Goal: Task Accomplishment & Management: Use online tool/utility

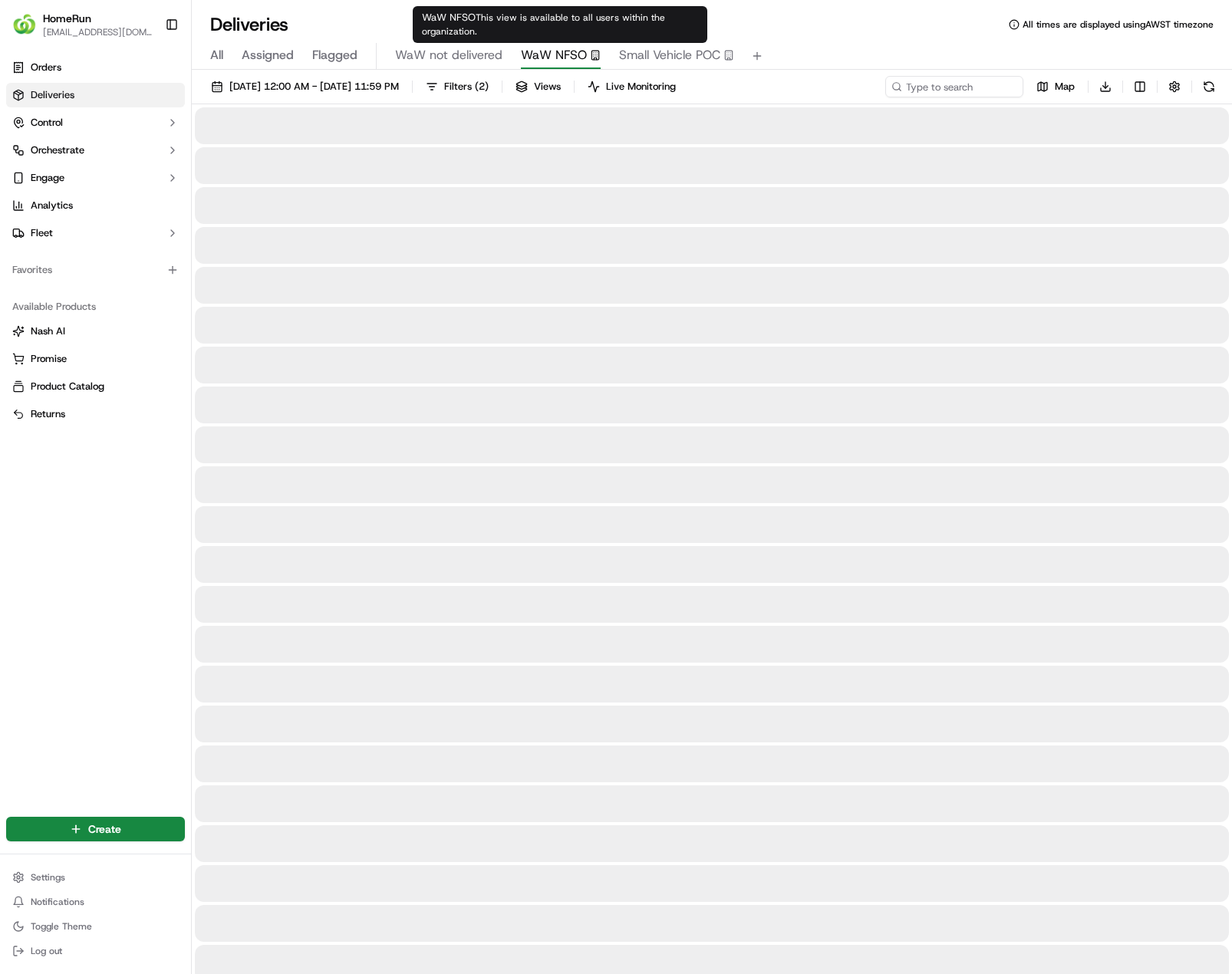
click at [561, 52] on span "WaW NFSO" at bounding box center [553, 55] width 66 height 18
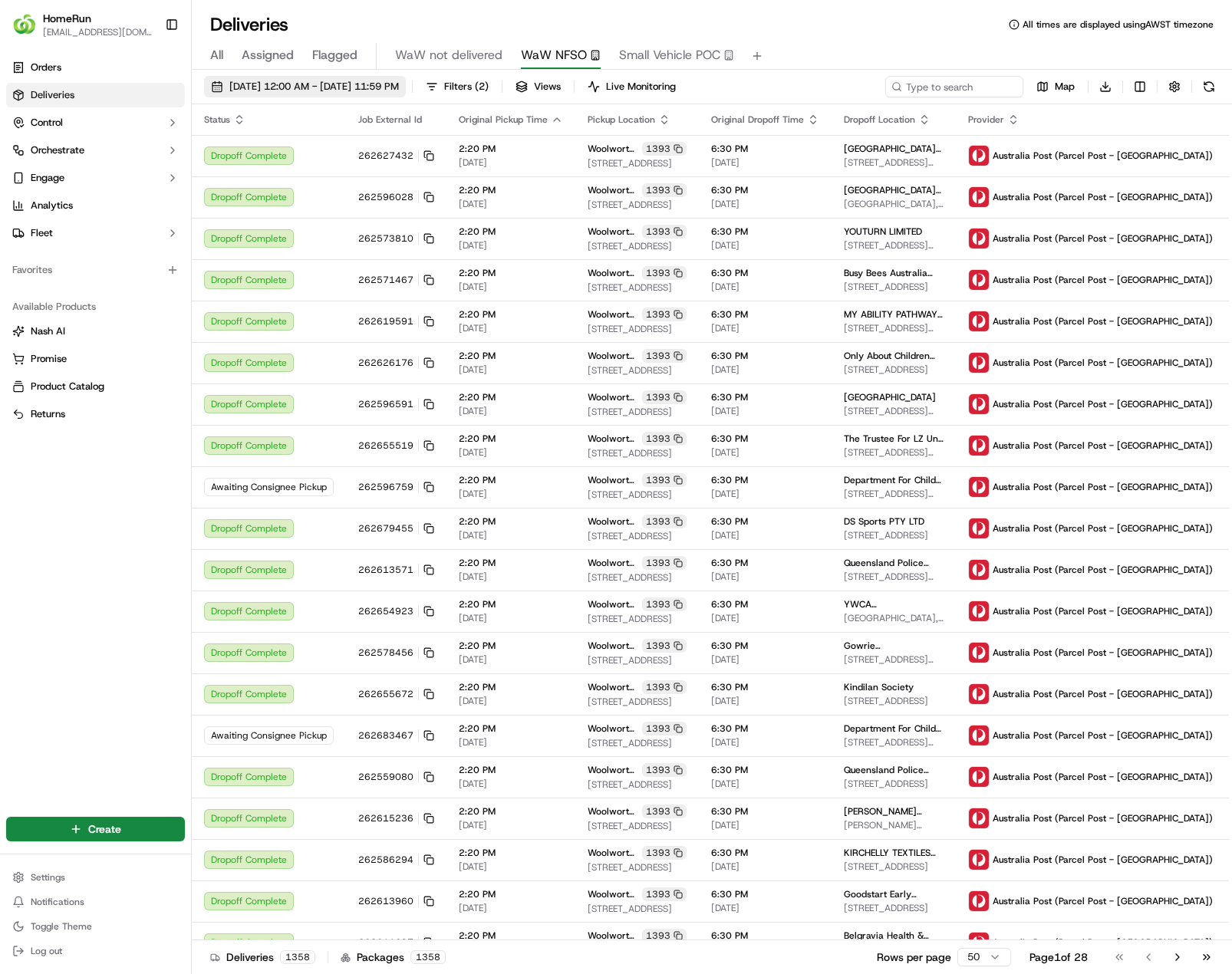
click at [396, 88] on span "01/08/2025 12:00 AM - 11/09/2025 11:59 PM" at bounding box center [314, 86] width 170 height 14
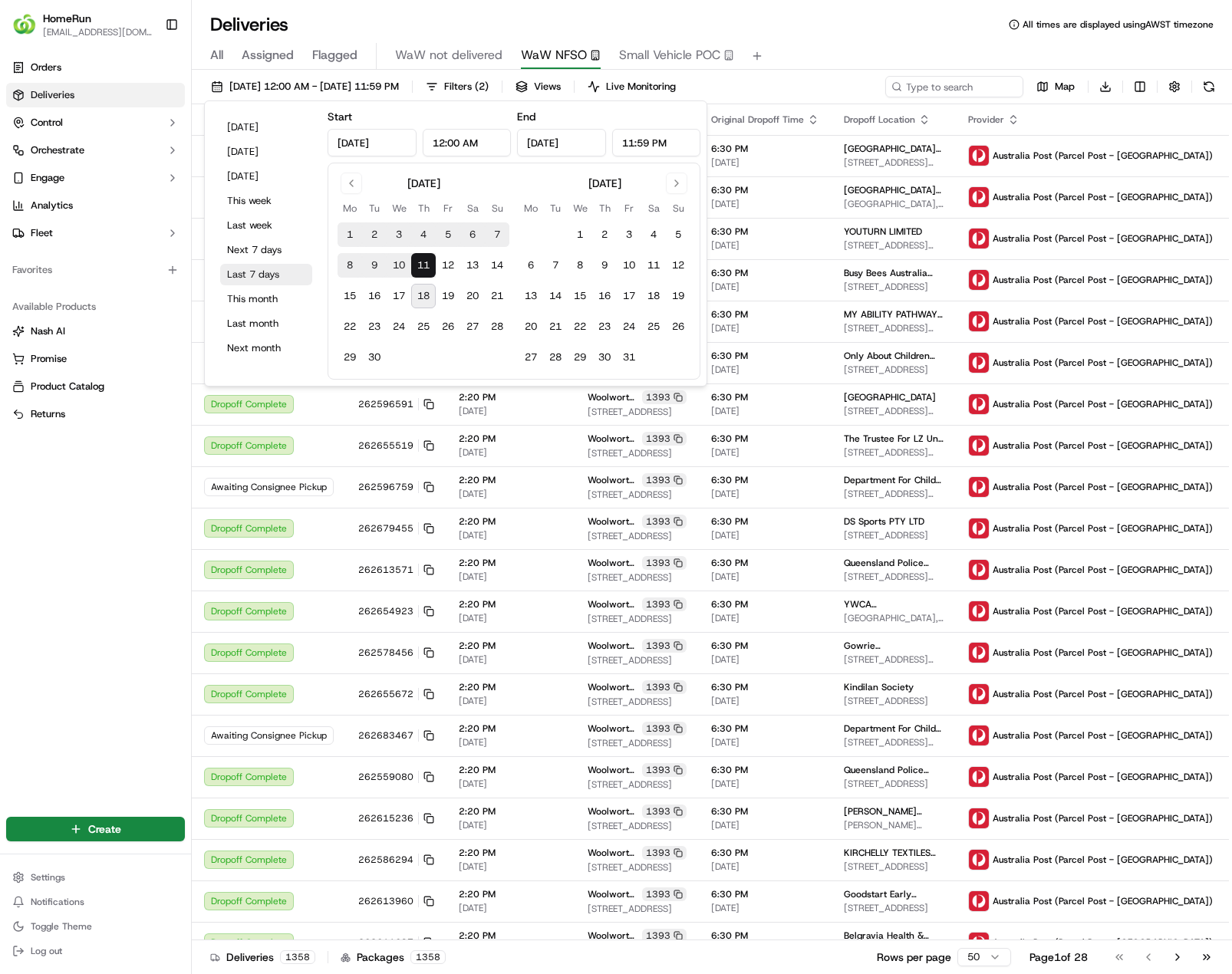
click at [254, 273] on button "Last 7 days" at bounding box center [266, 274] width 92 height 22
type input "Sep 11, 2025"
type input "Sep 18, 2025"
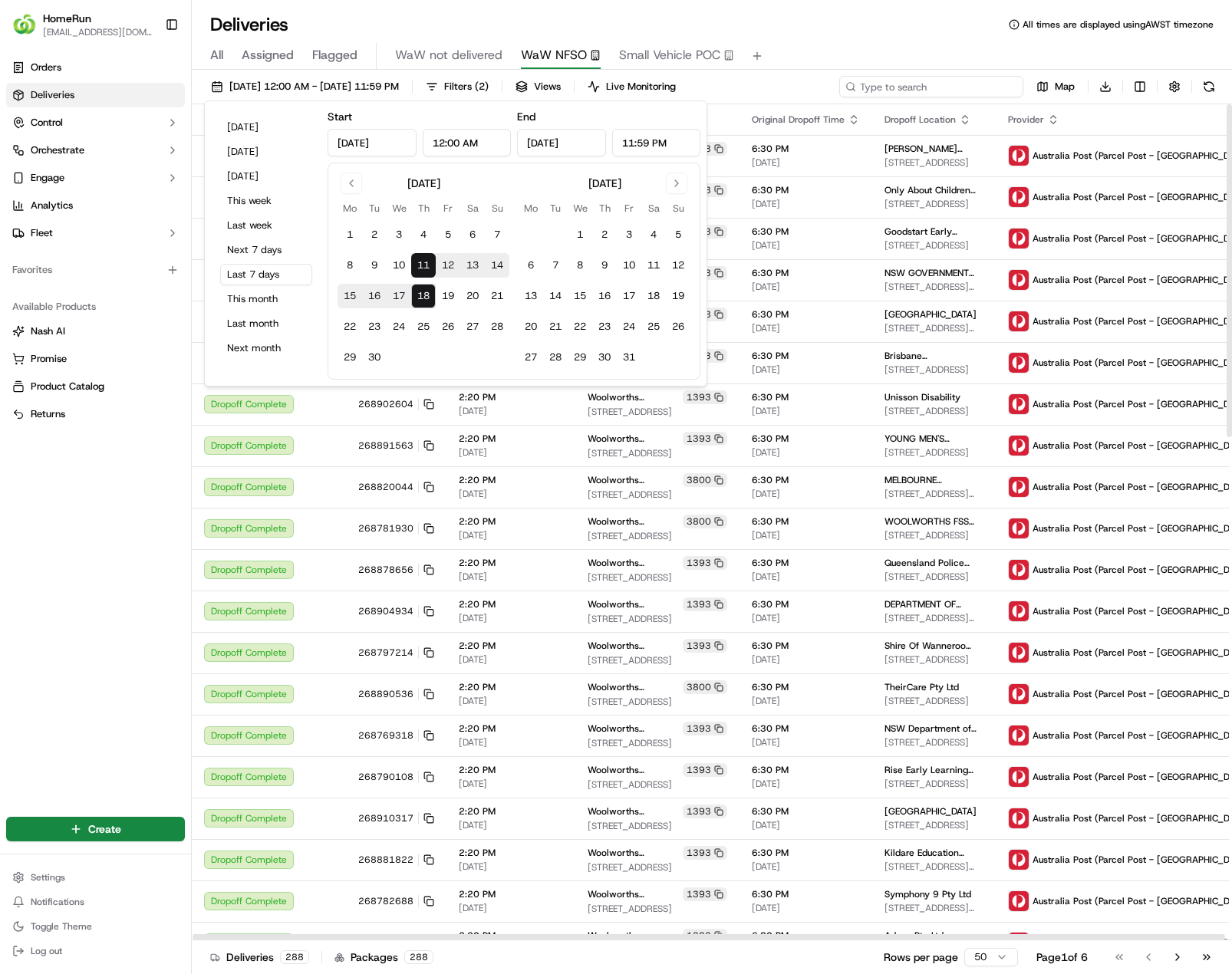
click at [925, 86] on input at bounding box center [931, 86] width 184 height 22
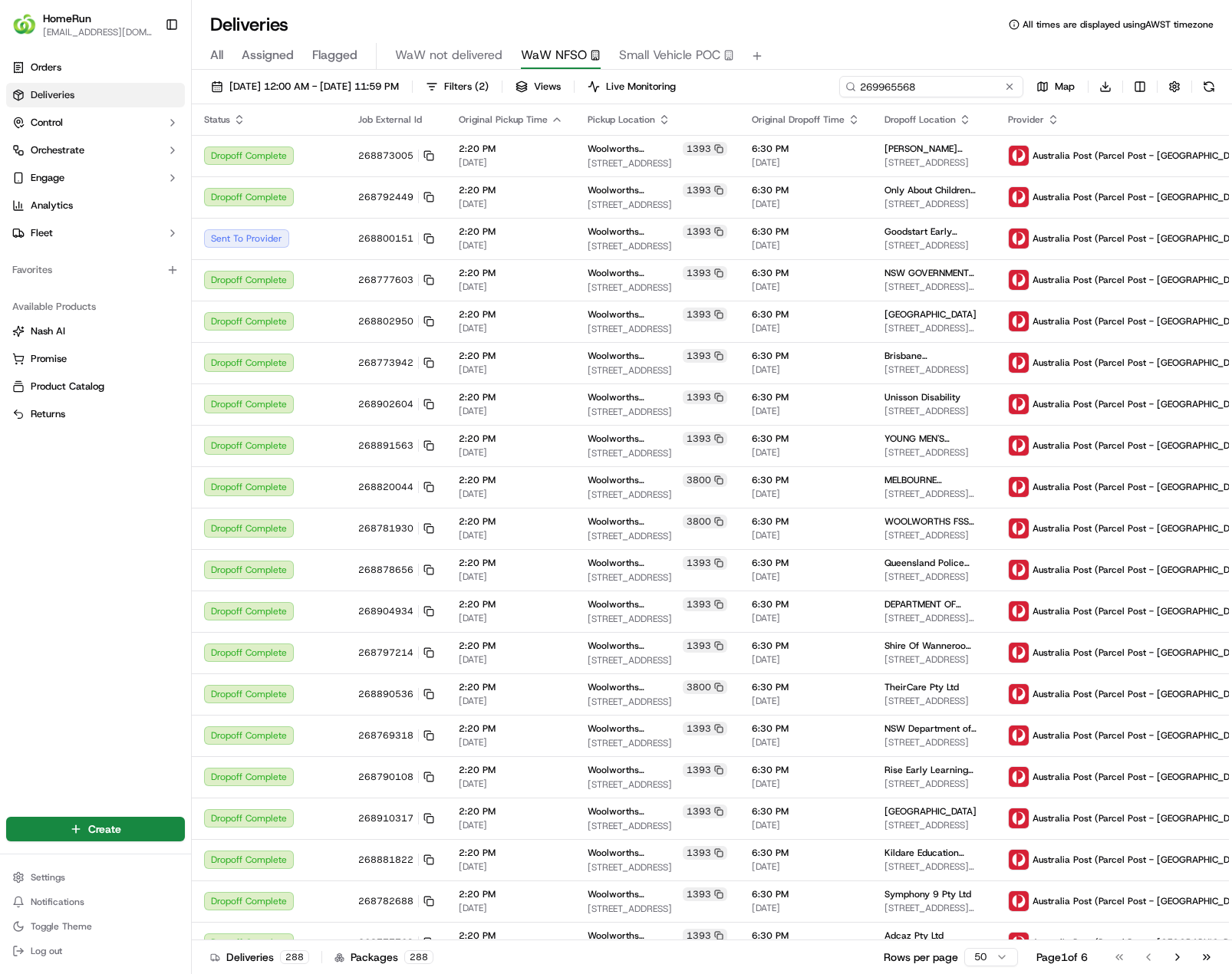
type input "269965568"
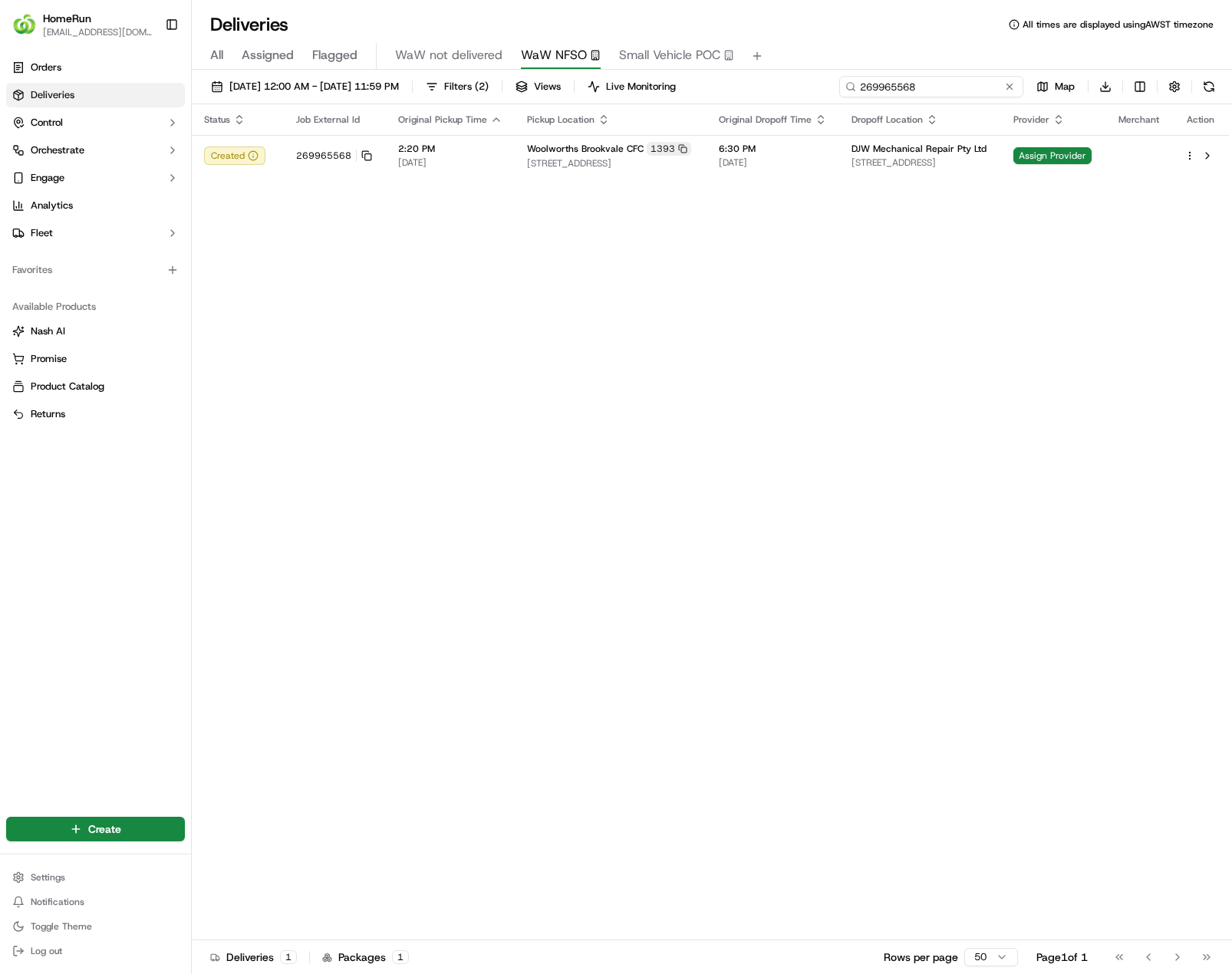
drag, startPoint x: 923, startPoint y: 91, endPoint x: 861, endPoint y: 94, distance: 62.1
click at [861, 94] on input "269965568" at bounding box center [931, 86] width 184 height 22
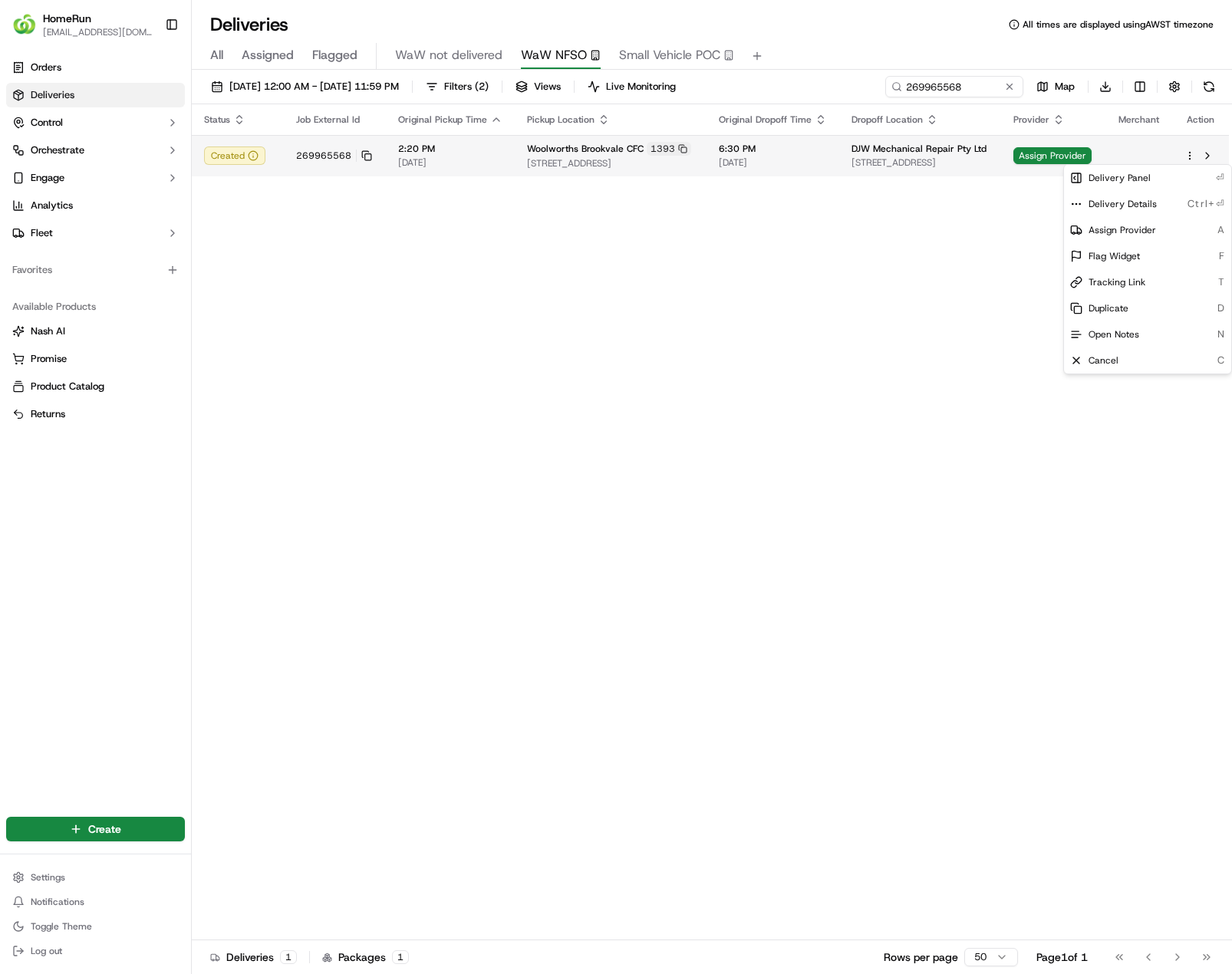
click at [1191, 152] on html "HomeRun [EMAIL_ADDRESS][DOMAIN_NAME] Toggle Sidebar Orders Deliveries Control O…" at bounding box center [616, 487] width 1232 height 974
click at [876, 273] on html "HomeRun pparkin@woolworths.com.au Toggle Sidebar Orders Deliveries Control Orch…" at bounding box center [616, 487] width 1232 height 974
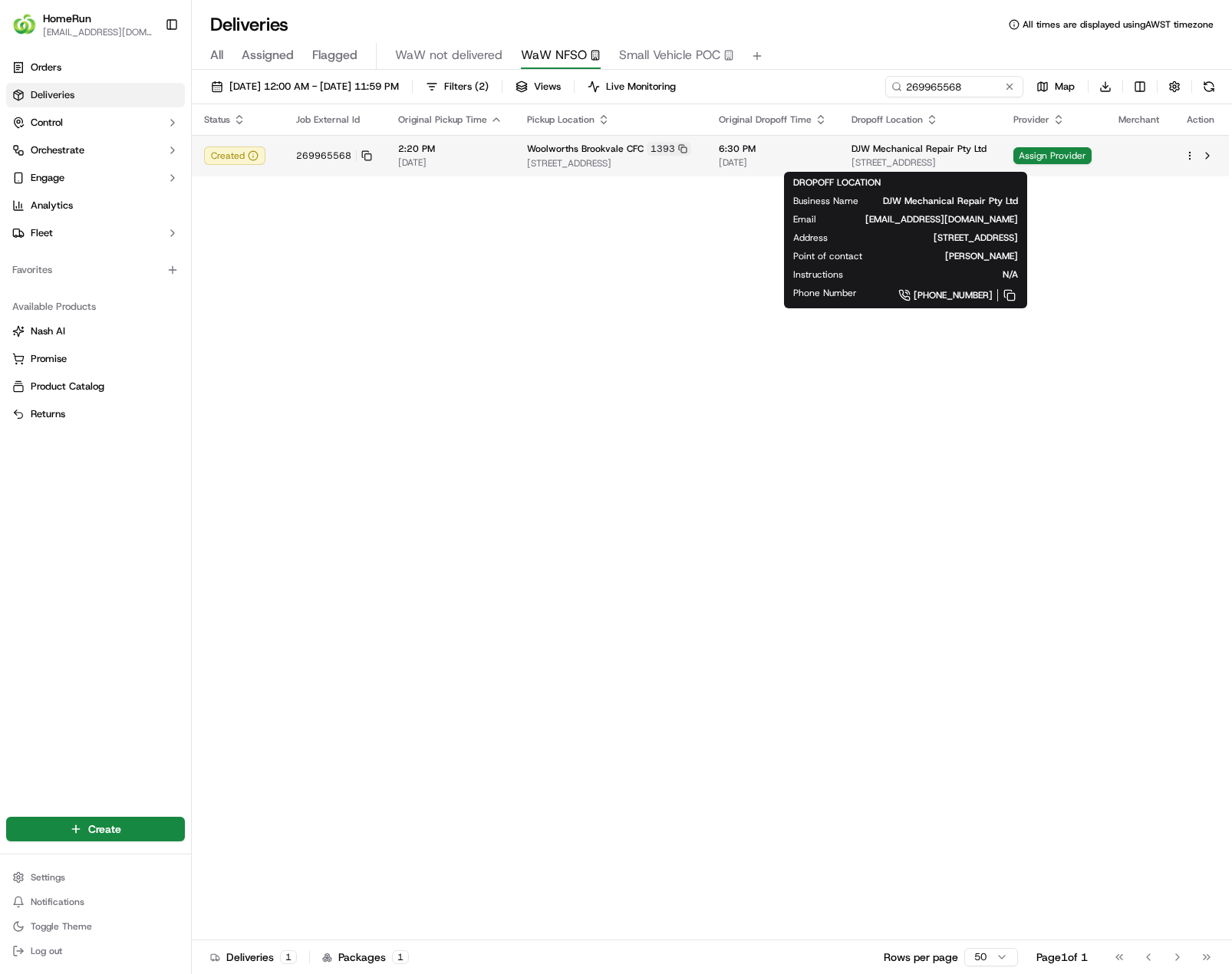
click at [919, 152] on span "DJW Mechanical Repair Pty Ltd" at bounding box center [919, 148] width 135 height 12
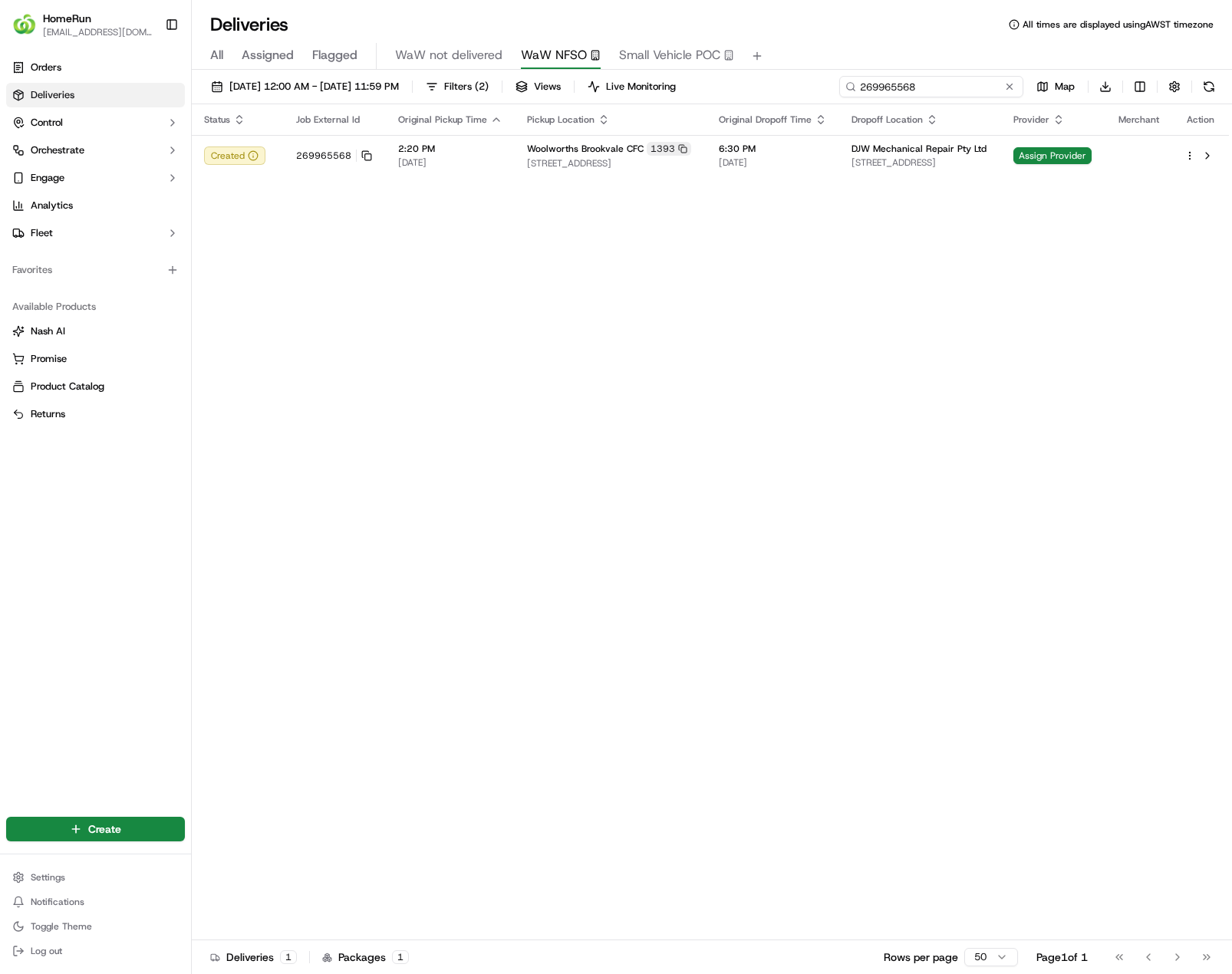
drag, startPoint x: 972, startPoint y: 82, endPoint x: 855, endPoint y: 92, distance: 117.4
click at [855, 92] on input "269965568" at bounding box center [931, 86] width 184 height 22
click at [1006, 84] on button at bounding box center [1010, 86] width 15 height 15
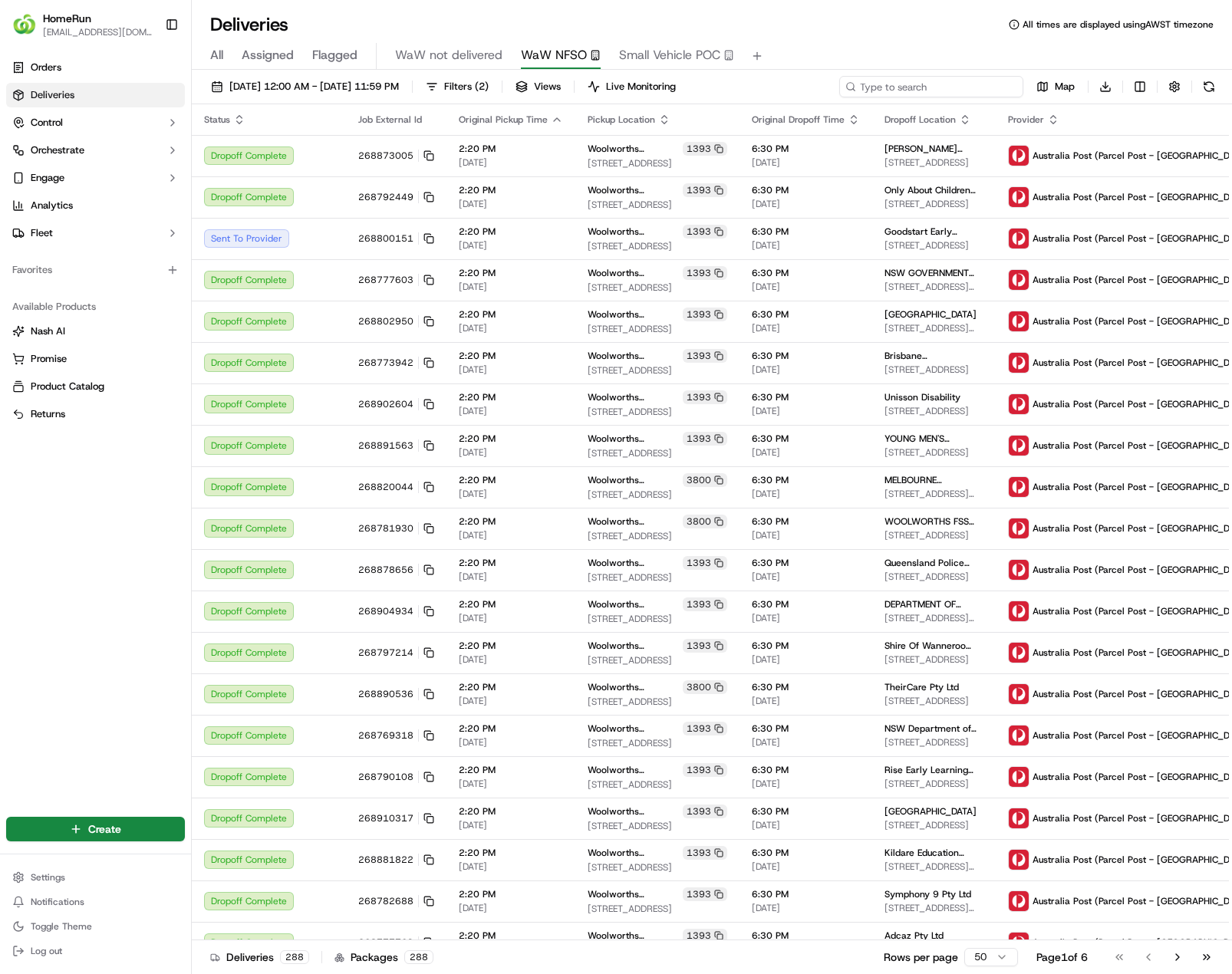
paste input "269965568"
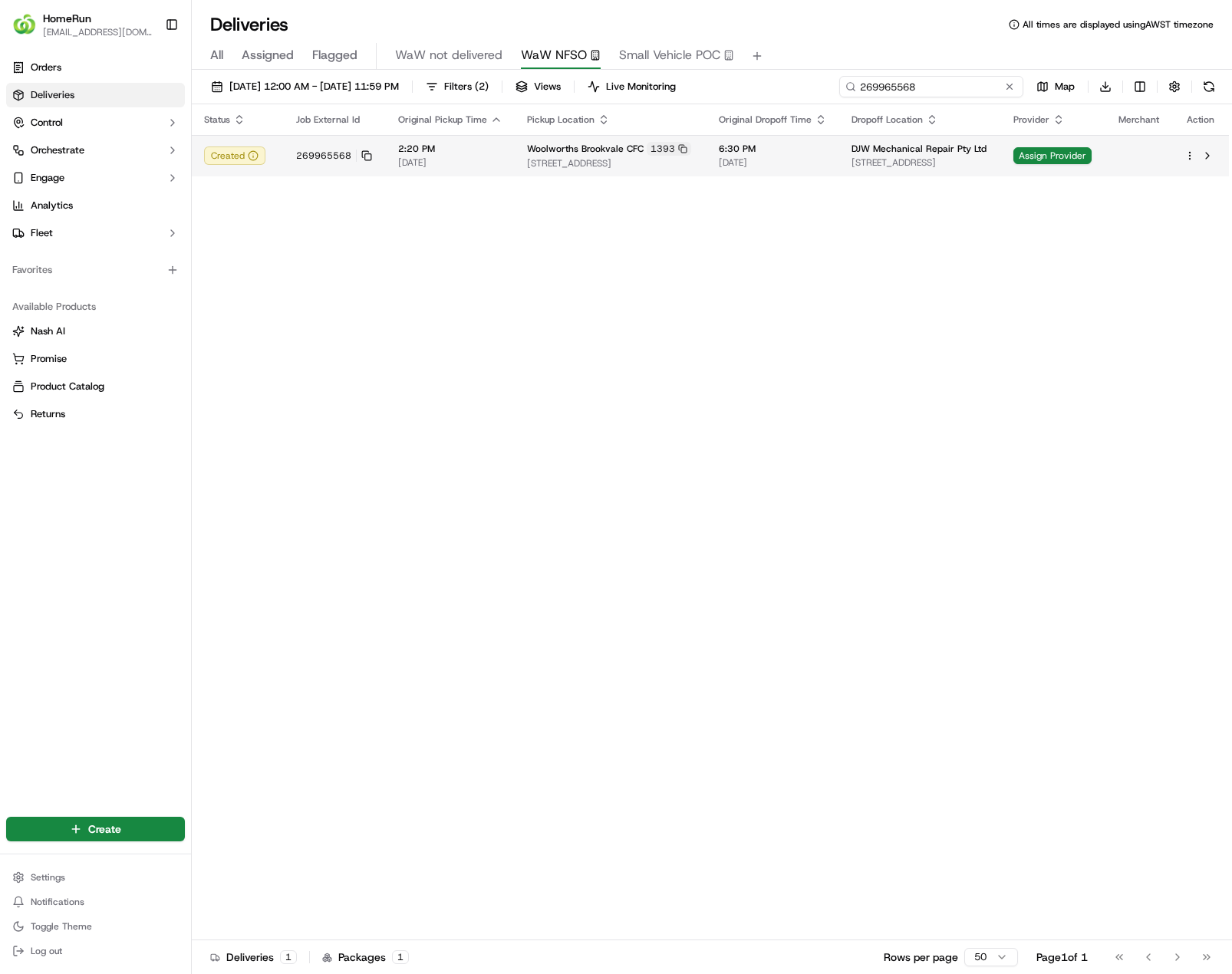
type input "269965568"
click at [1190, 159] on html "HomeRun pparkin@woolworths.com.au Toggle Sidebar Orders Deliveries Control Orch…" at bounding box center [616, 487] width 1232 height 974
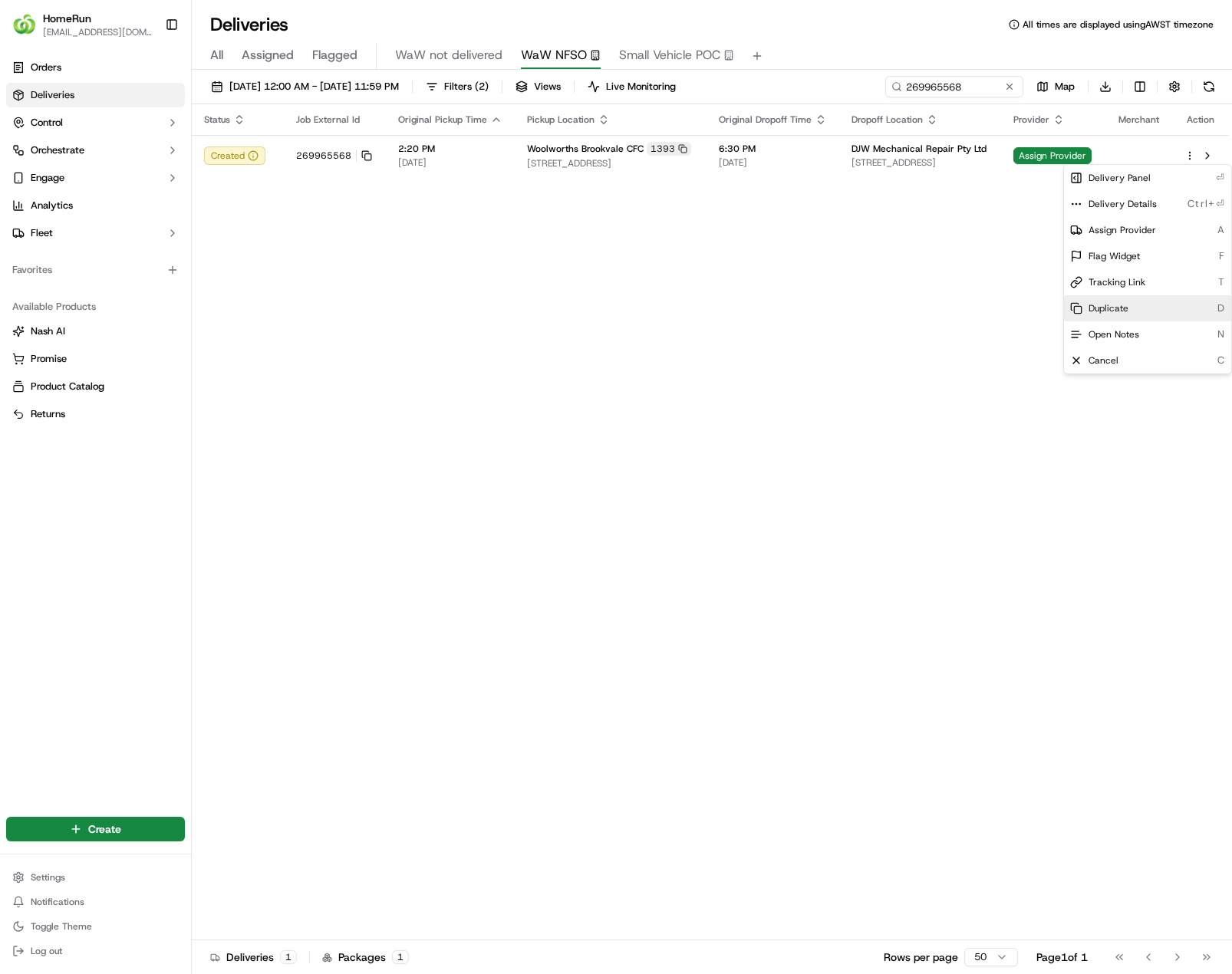
click at [1113, 313] on span "Duplicate" at bounding box center [1108, 308] width 40 height 12
click at [959, 85] on html "HomeRun pparkin@woolworths.com.au Toggle Sidebar Orders Deliveries Control Orch…" at bounding box center [616, 487] width 1232 height 974
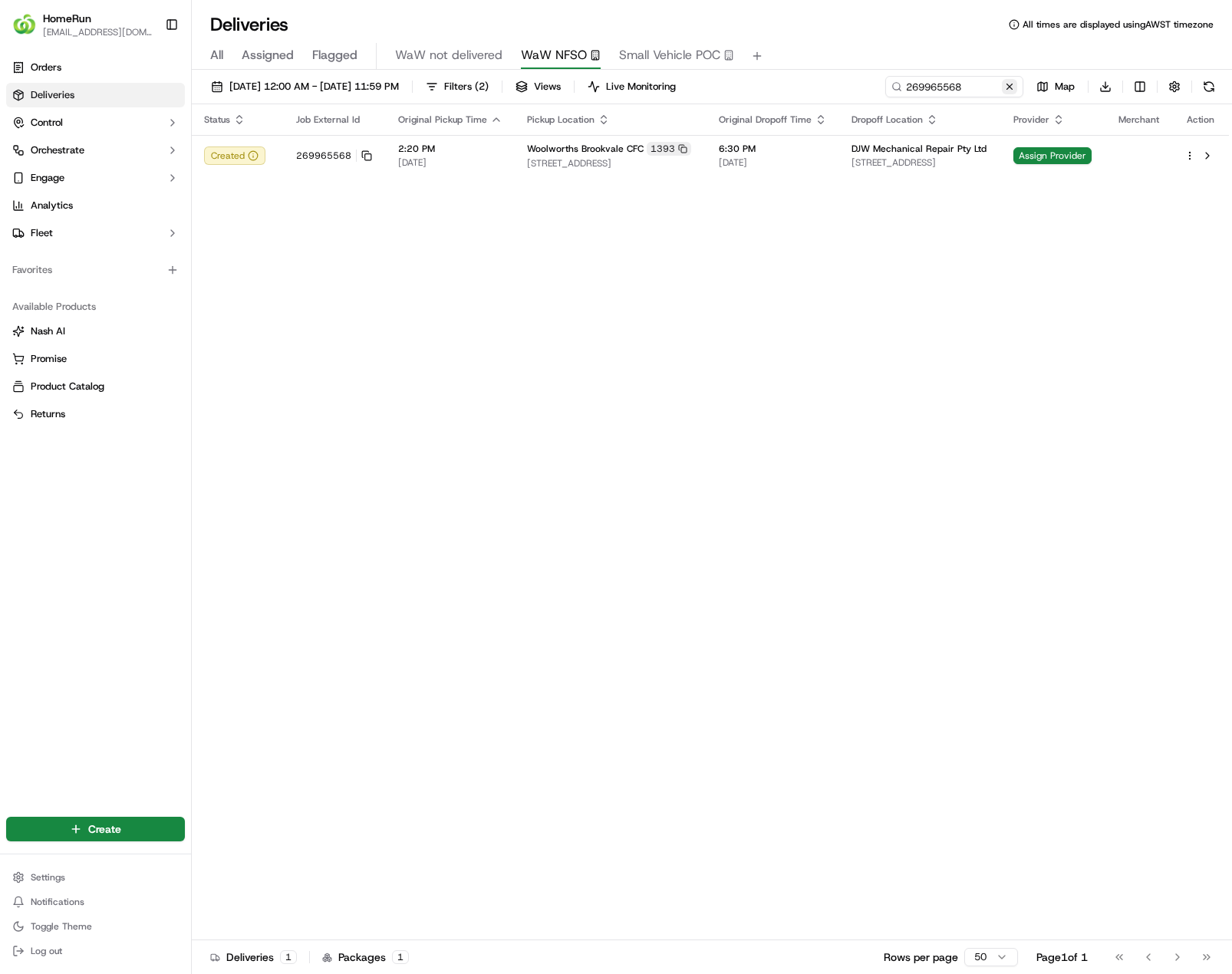
click at [1006, 89] on button at bounding box center [1010, 86] width 15 height 15
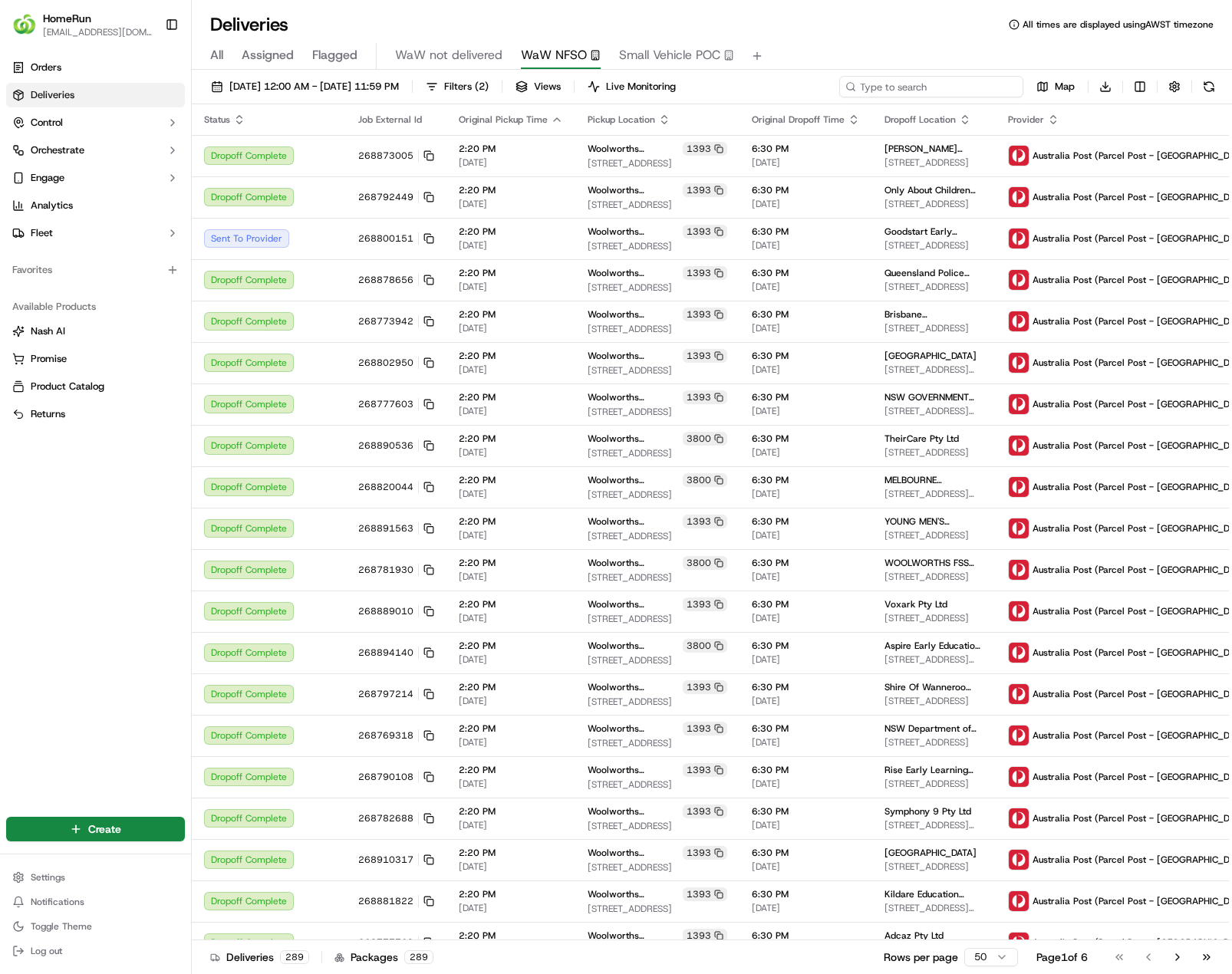
paste input "269965568"
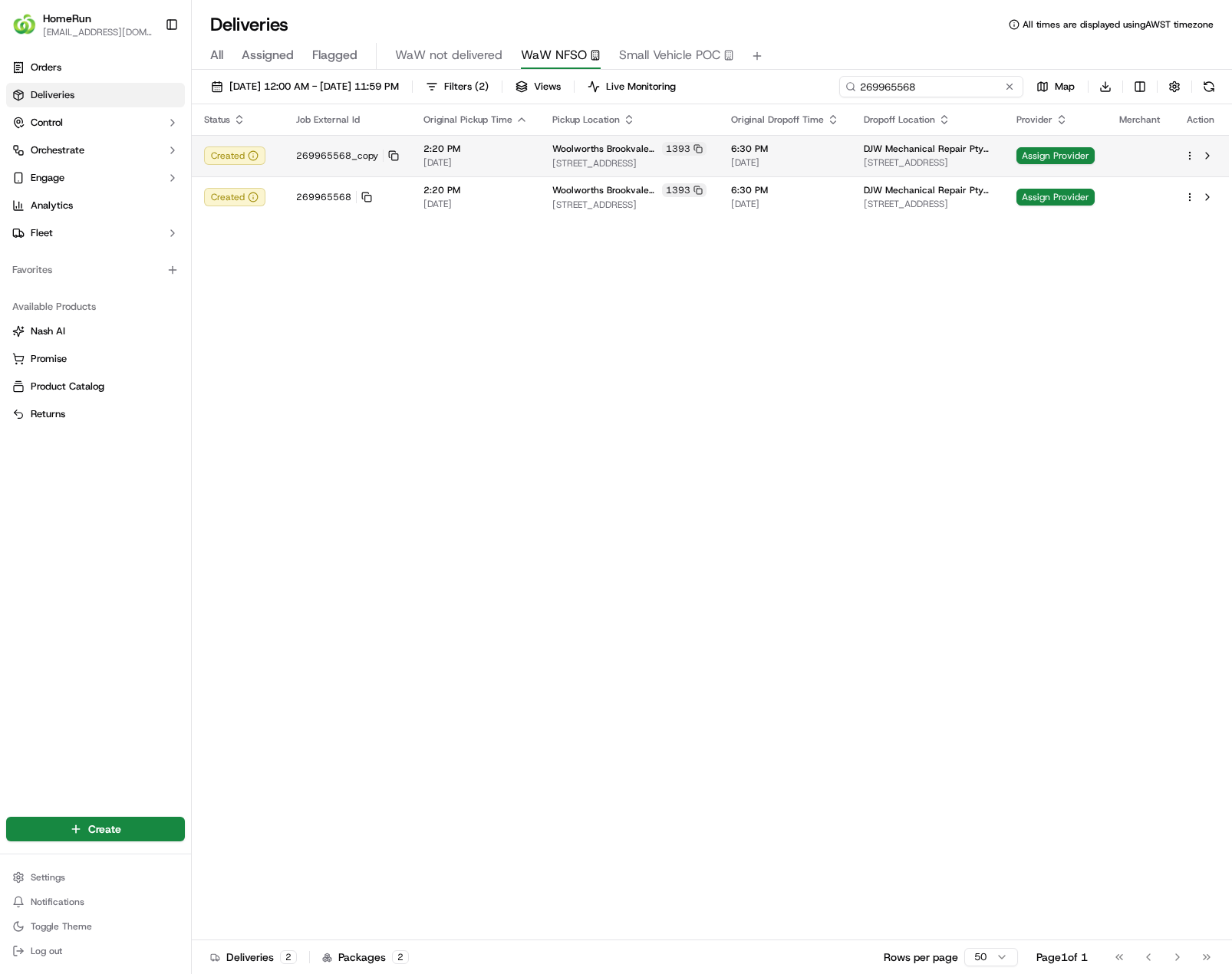
type input "269965568"
click at [1189, 156] on html "HomeRun pparkin@woolworths.com.au Toggle Sidebar Orders Deliveries Control Orch…" at bounding box center [616, 487] width 1232 height 974
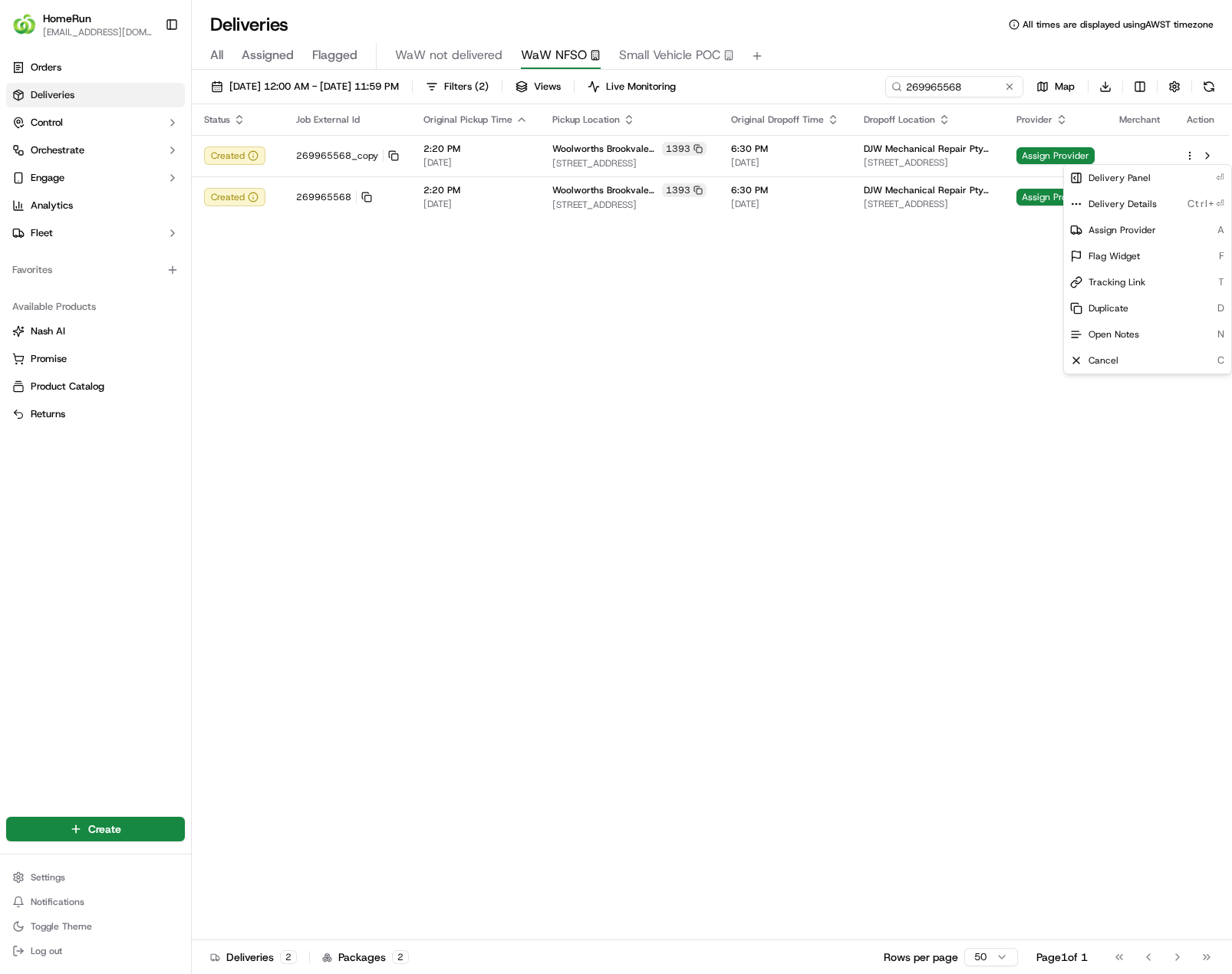
click at [945, 155] on html "HomeRun pparkin@woolworths.com.au Toggle Sidebar Orders Deliveries Control Orch…" at bounding box center [616, 487] width 1232 height 974
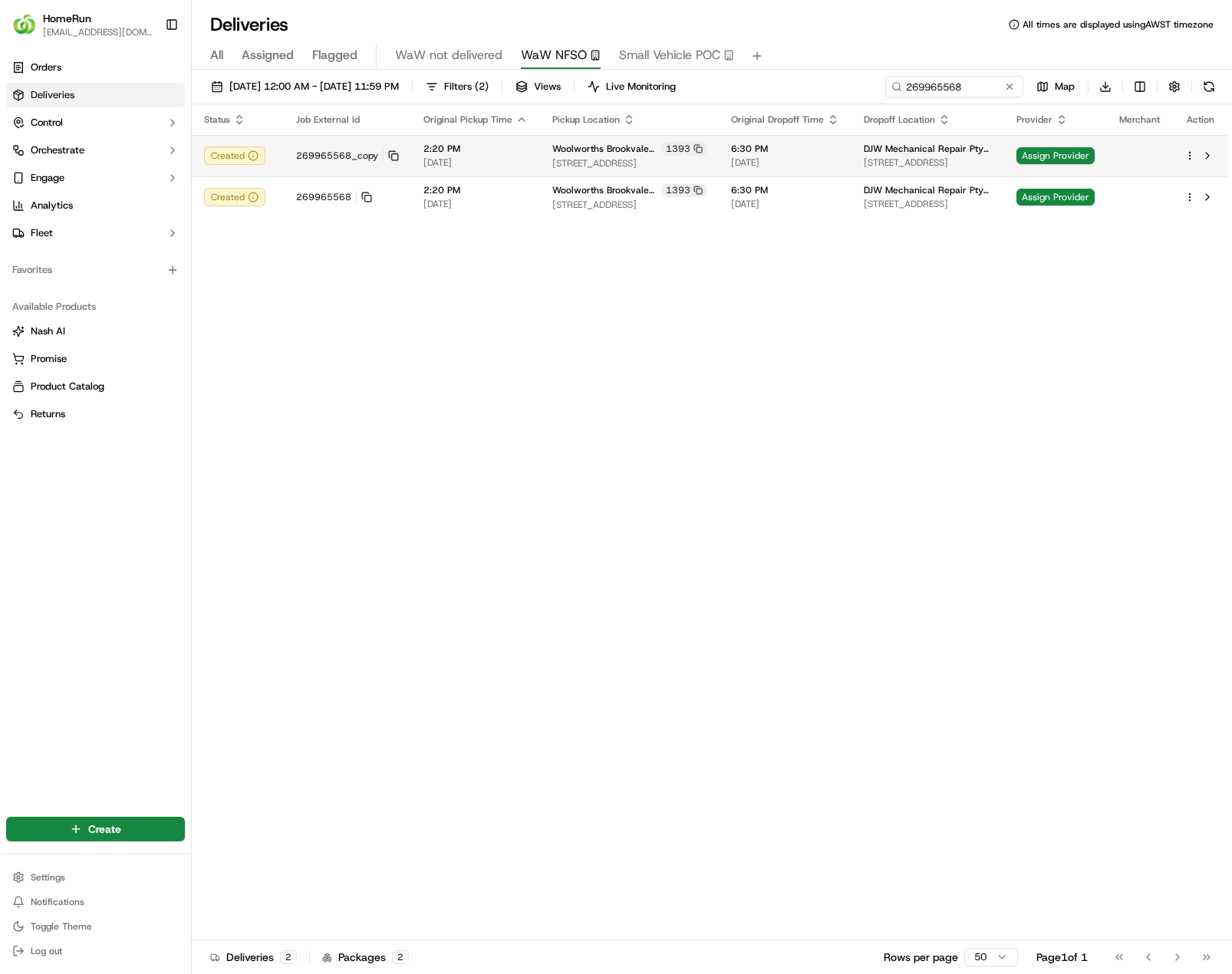
click at [1128, 157] on td at bounding box center [1140, 155] width 65 height 41
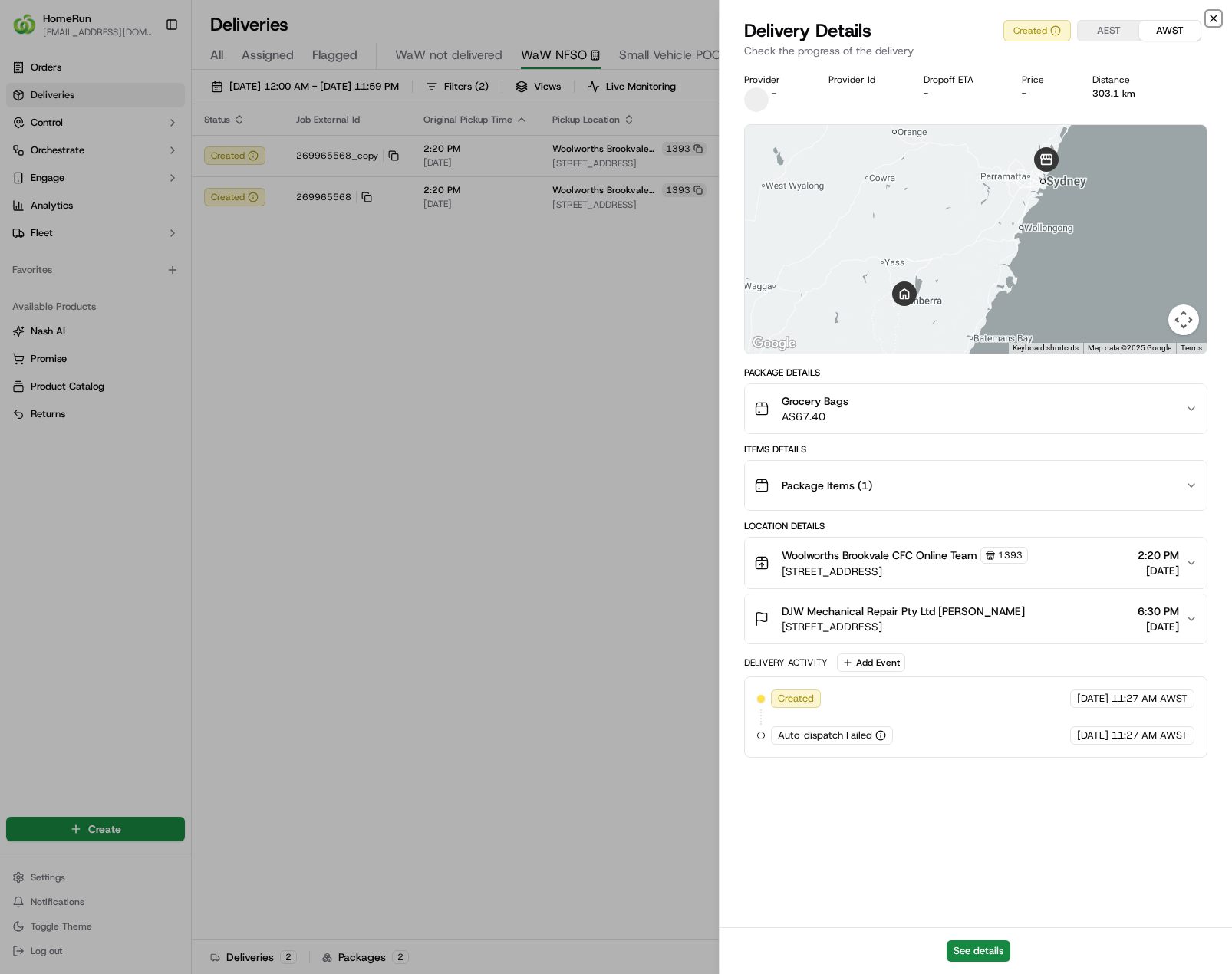
click at [1208, 20] on icon "button" at bounding box center [1214, 18] width 12 height 12
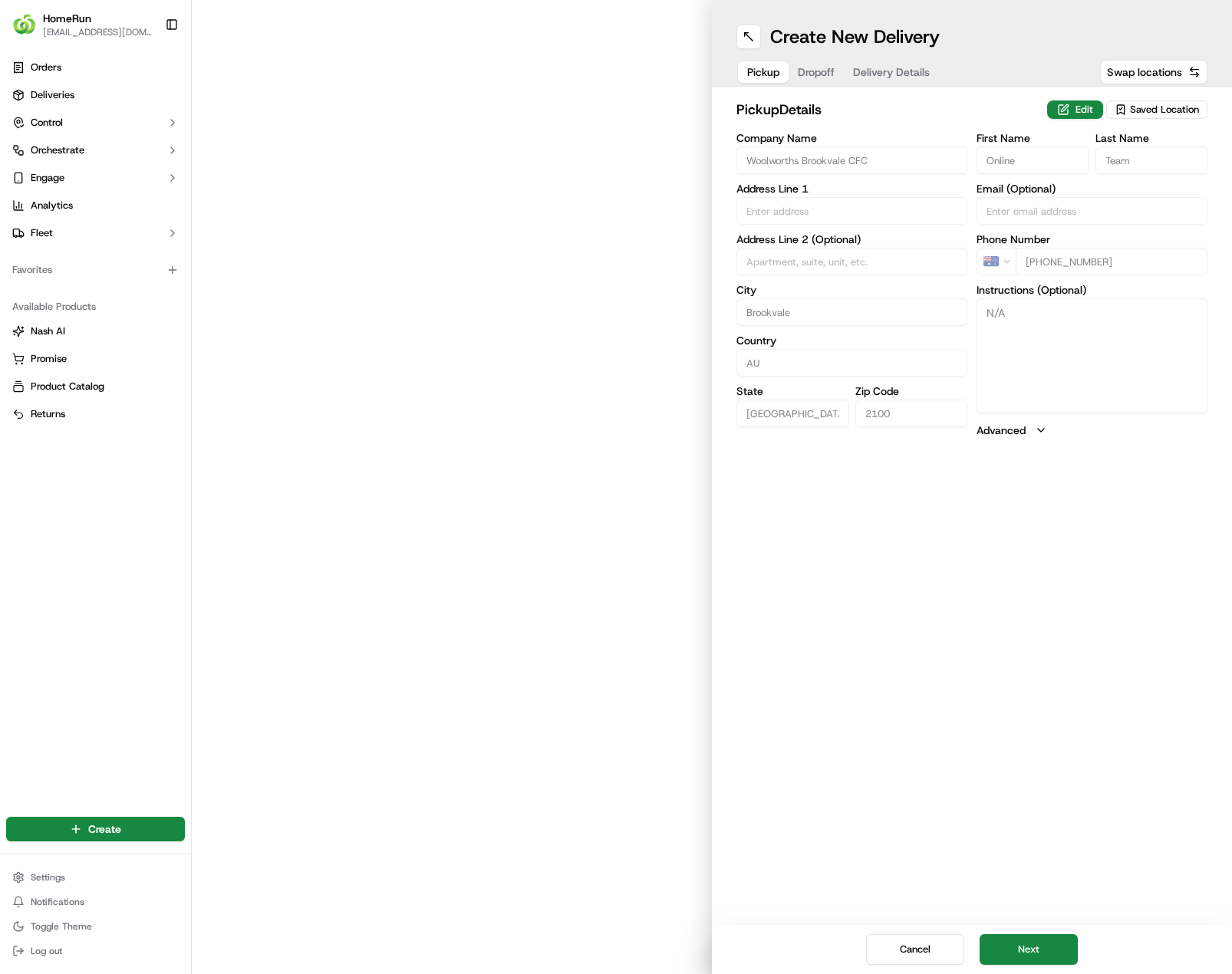
type input "114 - 120 Old Pittwater Rd"
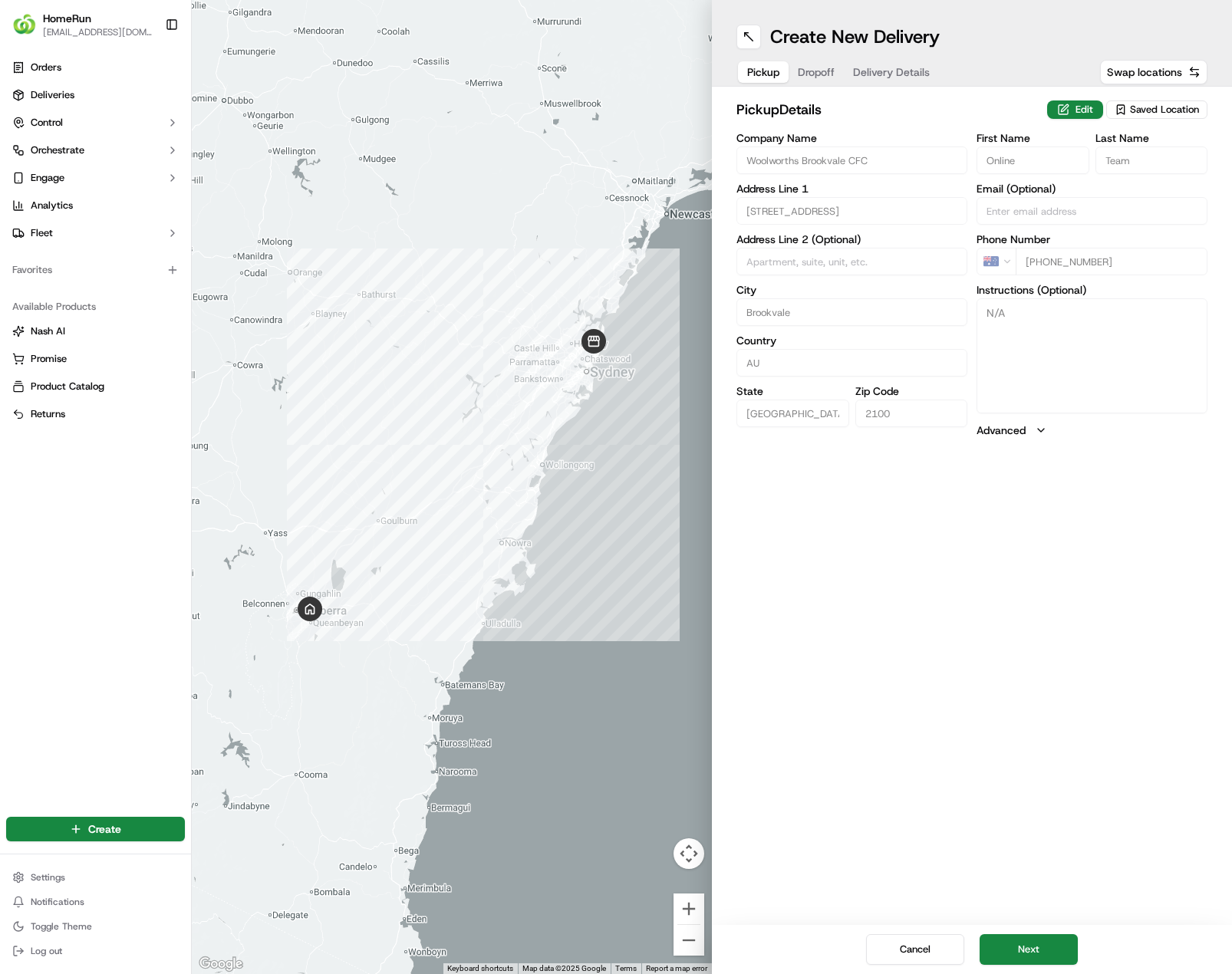
click at [818, 73] on span "Dropoff" at bounding box center [817, 72] width 37 height 15
click at [786, 415] on input "NSW" at bounding box center [793, 413] width 112 height 28
type input "N"
type input "ACT"
click at [1033, 434] on button "Advanced" at bounding box center [1092, 430] width 231 height 15
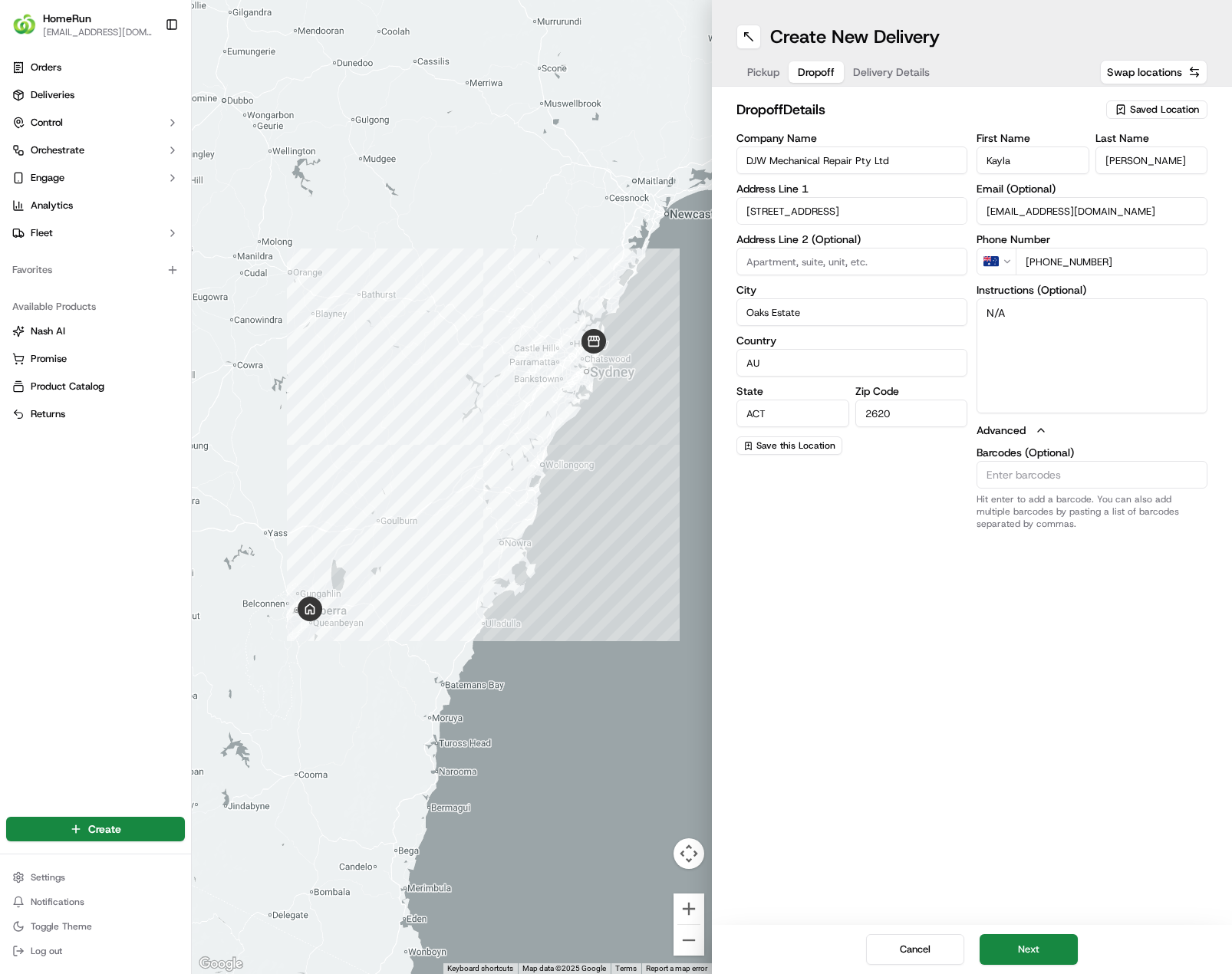
click at [1021, 433] on label "Advanced" at bounding box center [1002, 430] width 49 height 15
click at [902, 64] on button "Delivery Details" at bounding box center [891, 72] width 95 height 22
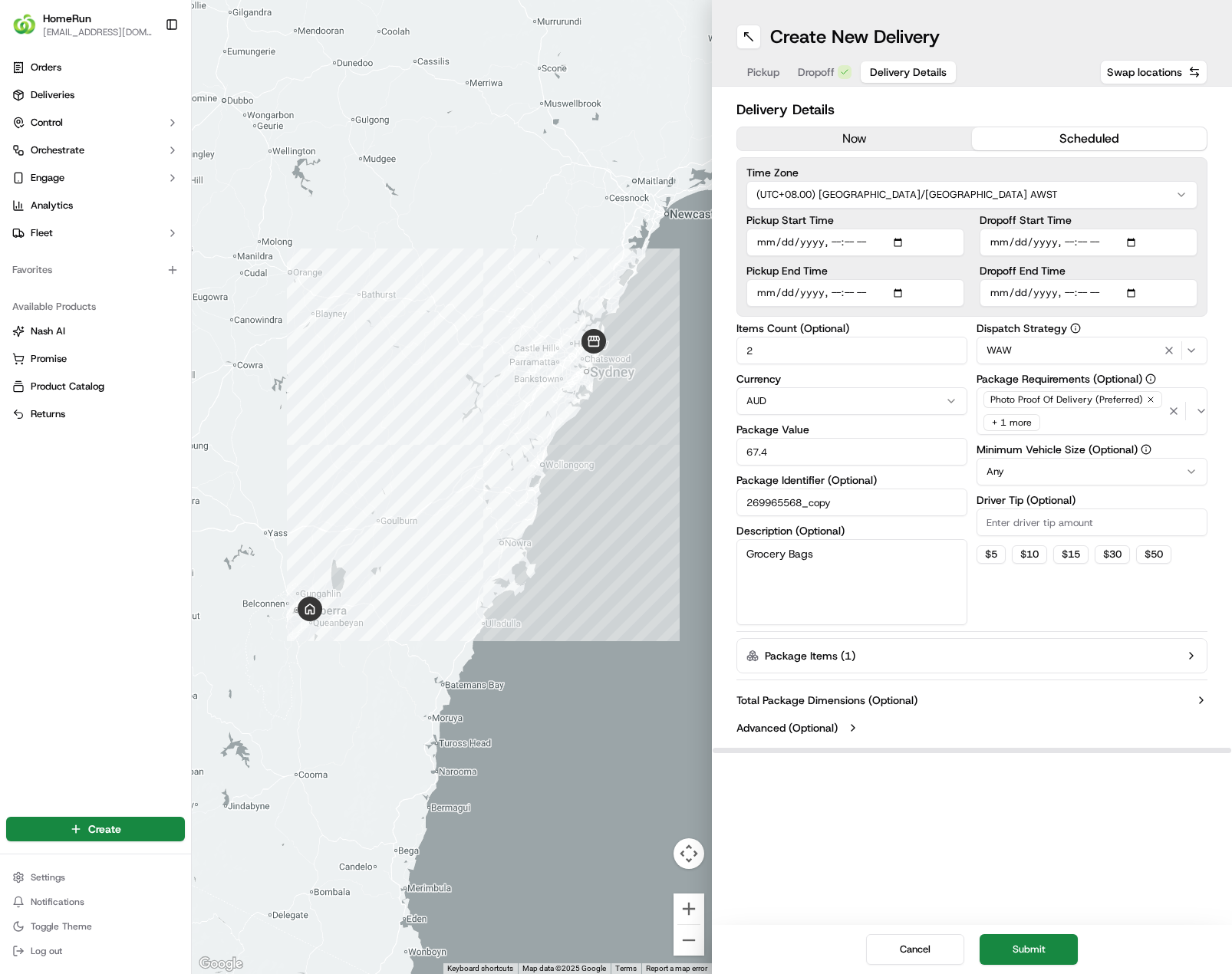
click at [1199, 412] on icon "button" at bounding box center [1202, 411] width 6 height 3
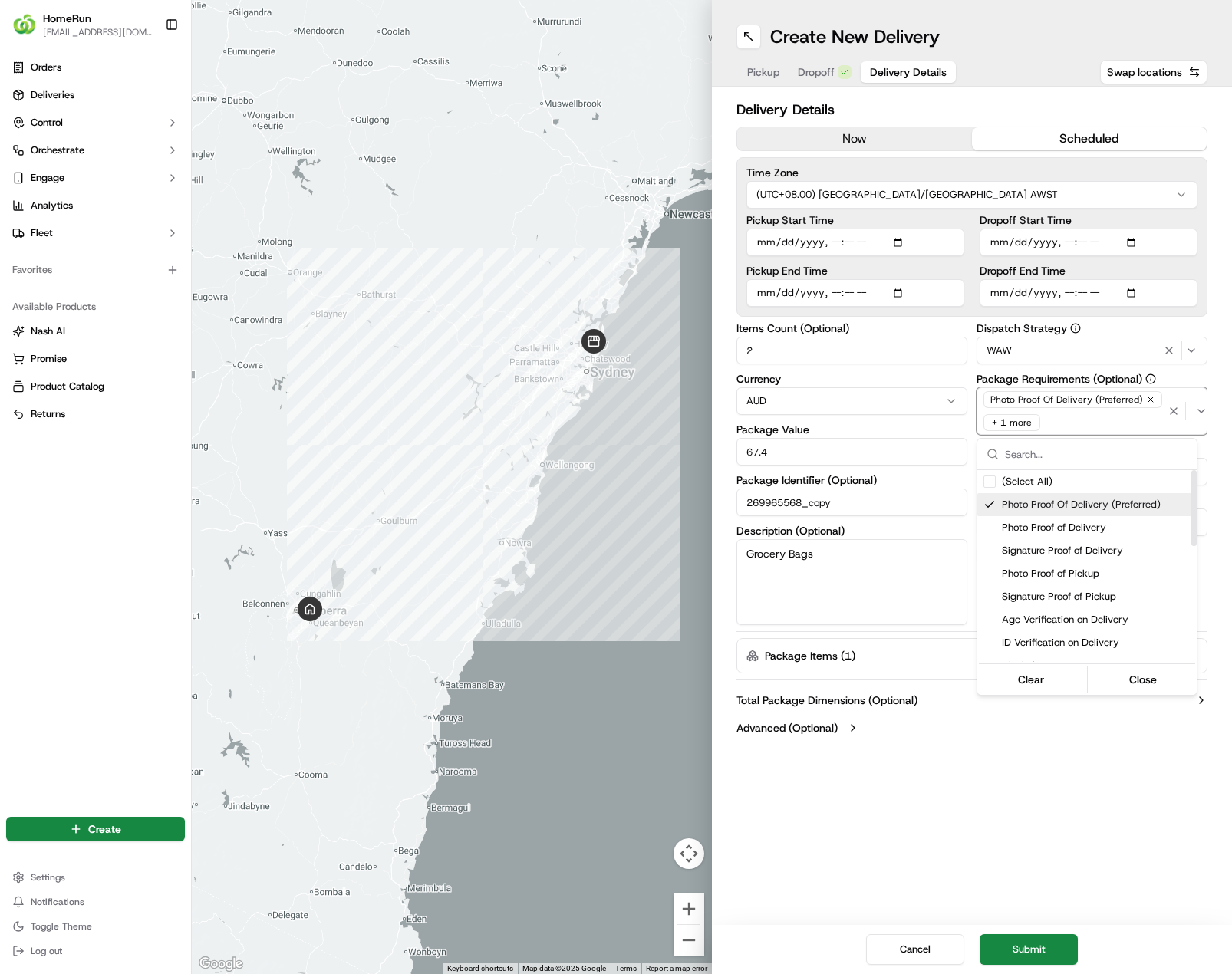
click at [991, 505] on div "Suggestions" at bounding box center [990, 504] width 12 height 12
click at [1043, 512] on span "Signature Proof of Delivery" at bounding box center [1096, 507] width 189 height 14
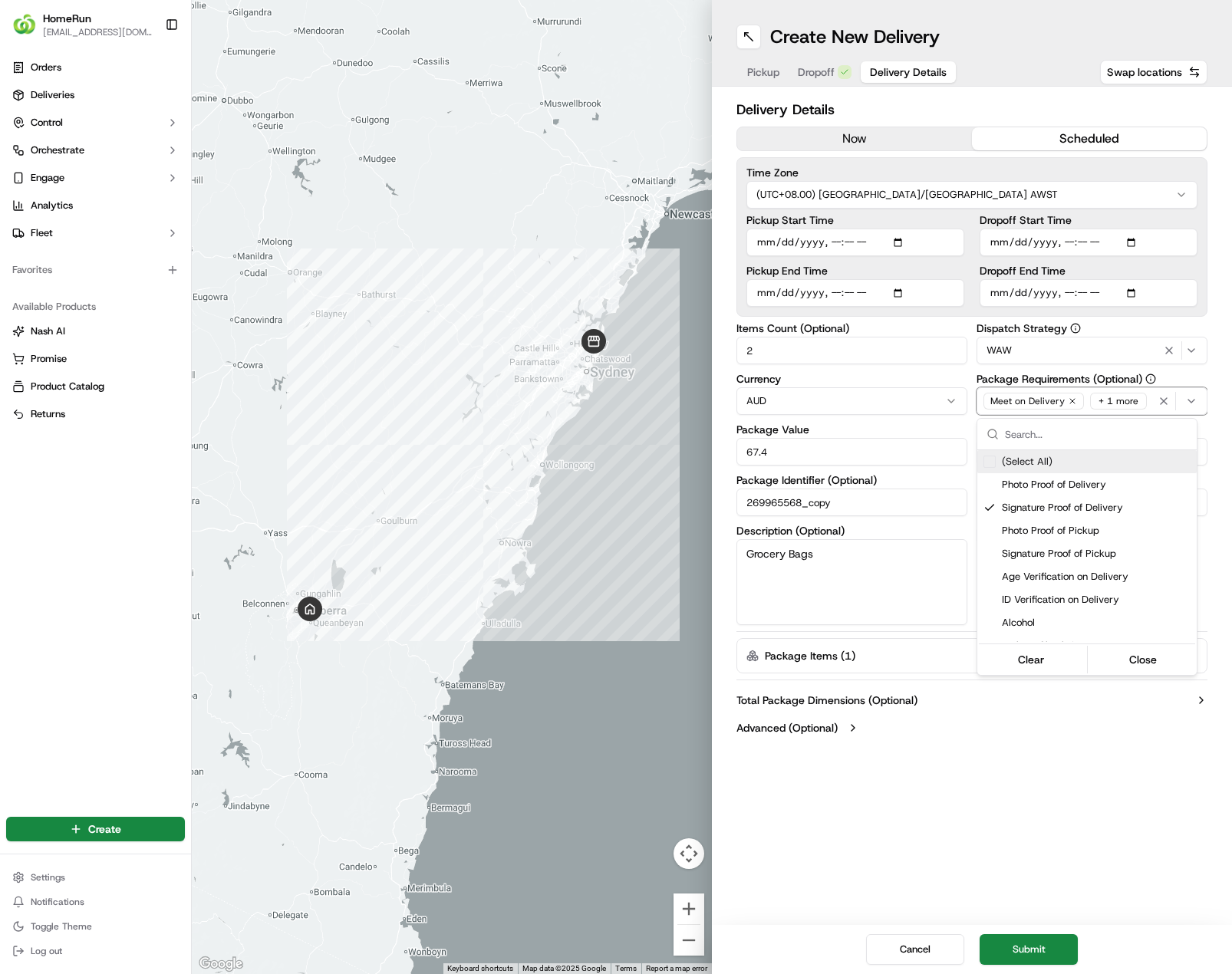
click at [1070, 399] on icon "button" at bounding box center [1073, 401] width 10 height 10
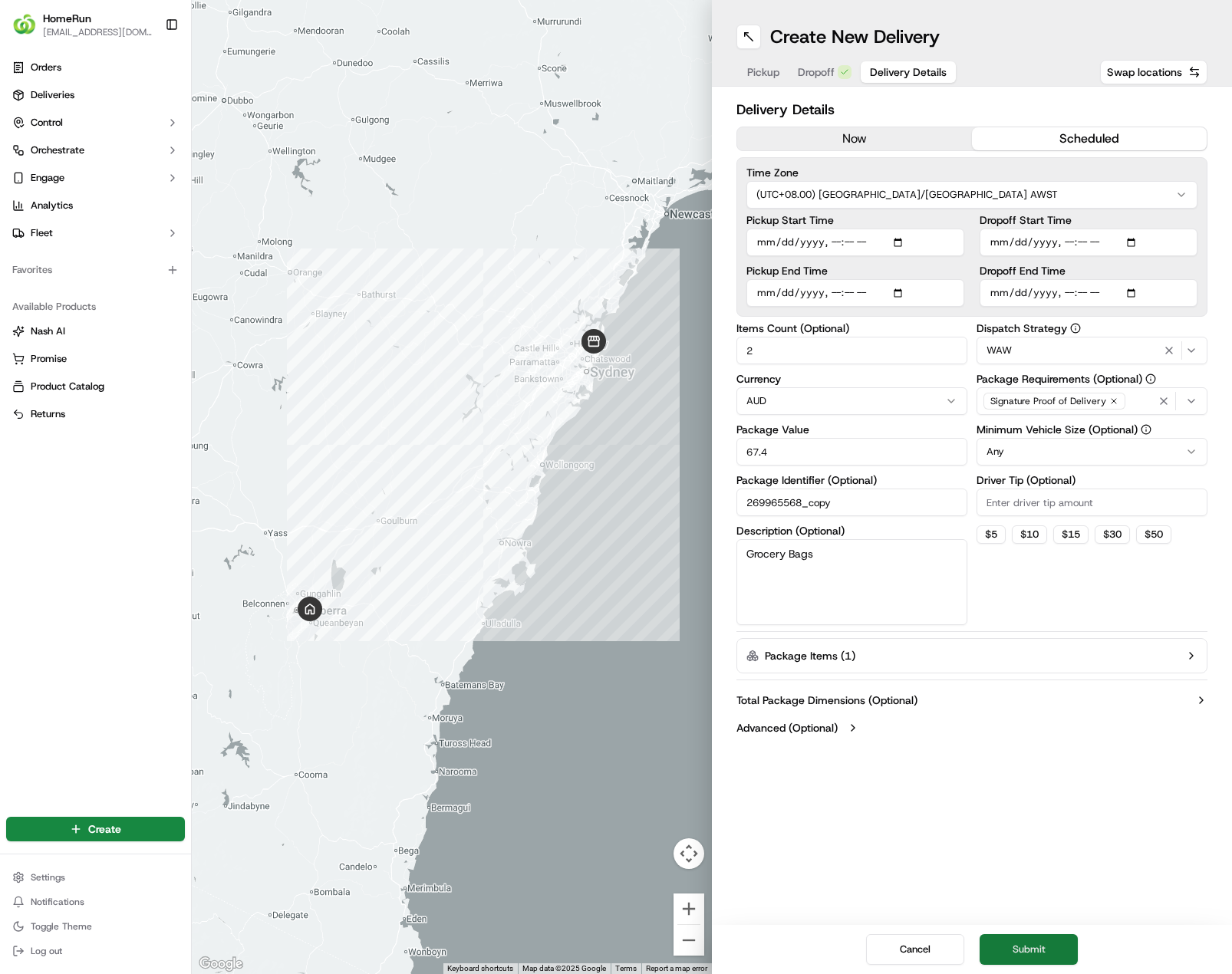
click at [1026, 949] on button "Submit" at bounding box center [1029, 949] width 98 height 30
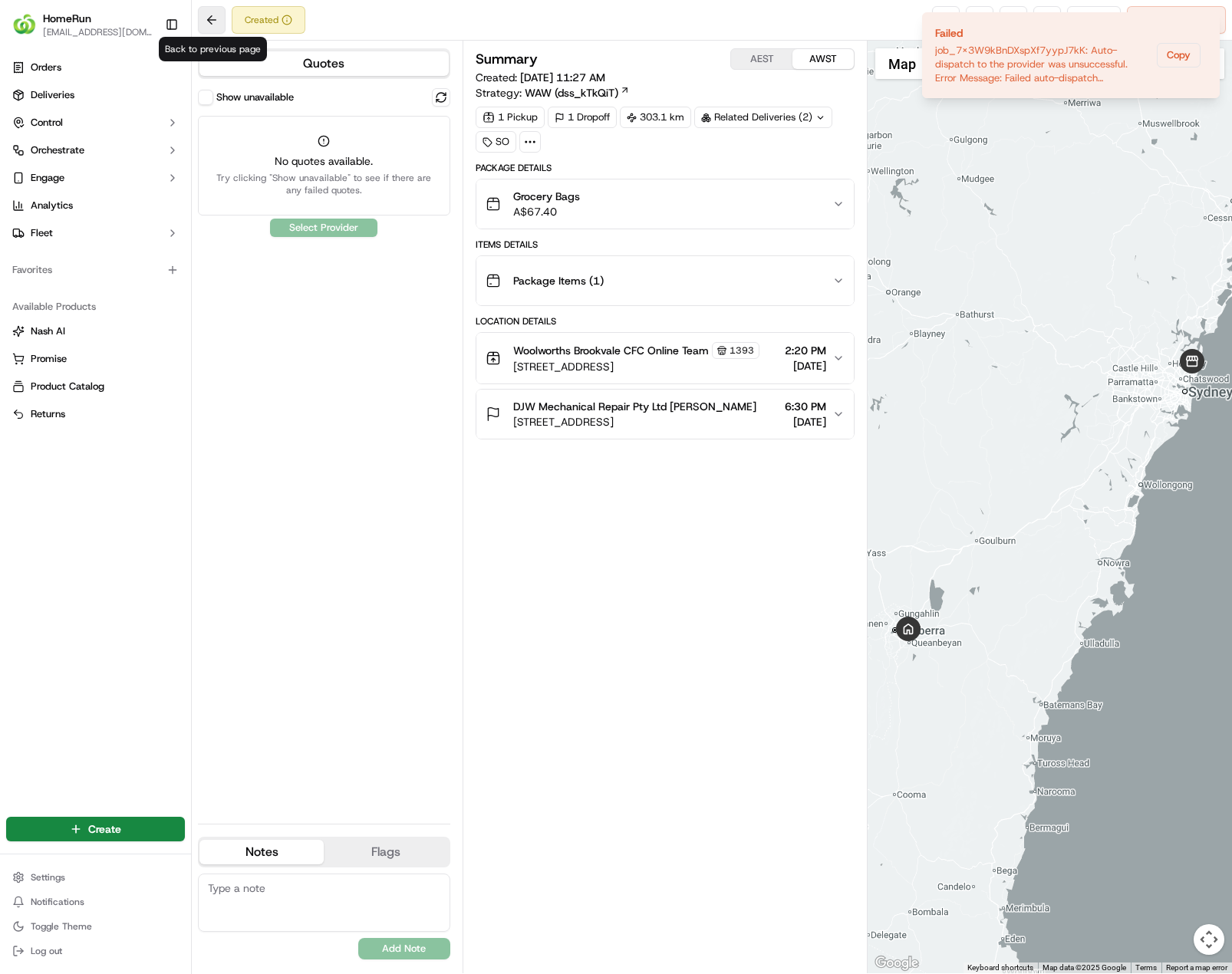
click at [207, 19] on button at bounding box center [211, 20] width 28 height 28
